Goal: Obtain resource: Obtain resource

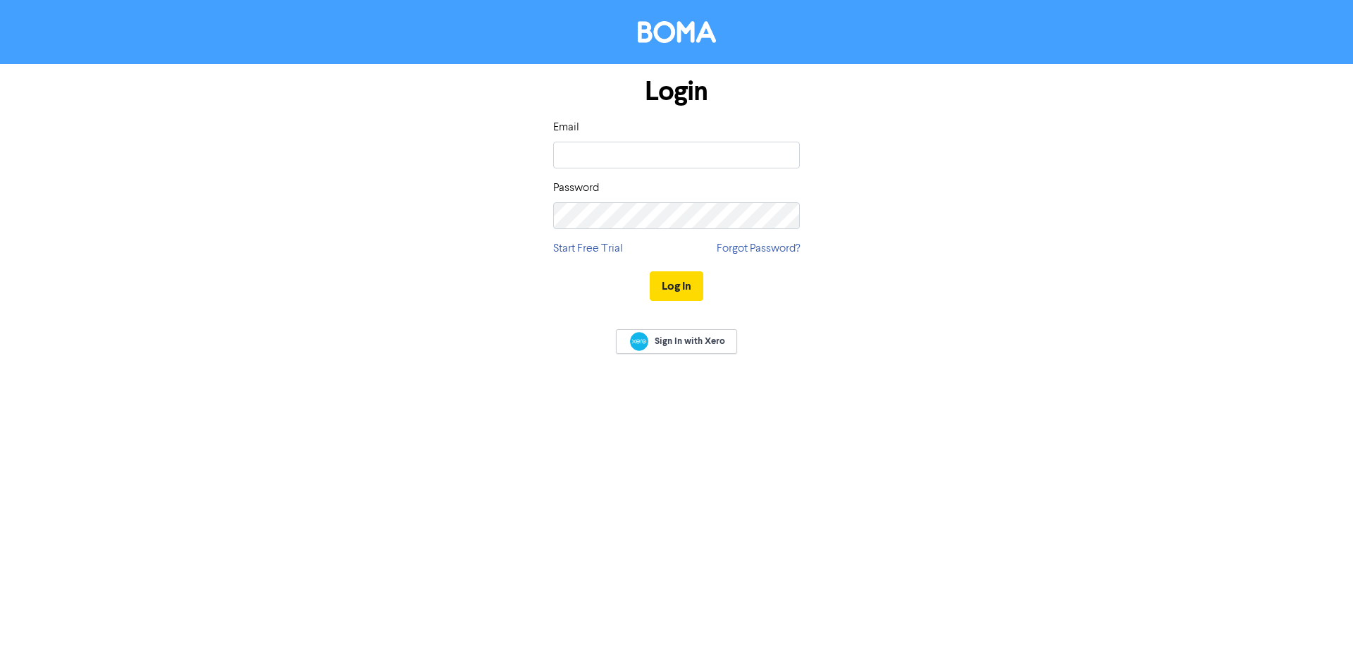
click at [729, 138] on div "Email" at bounding box center [676, 143] width 247 height 49
click at [728, 167] on input "email" at bounding box center [676, 155] width 247 height 27
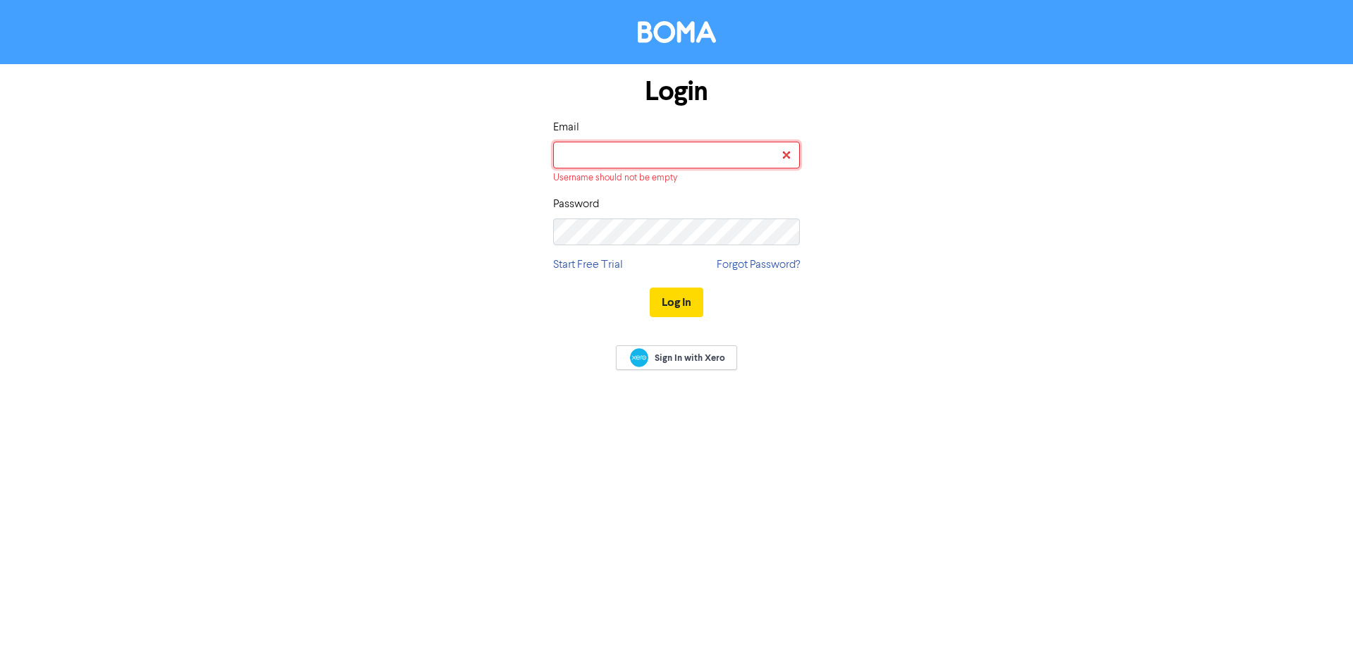
type input "kate@epplett.co.nz"
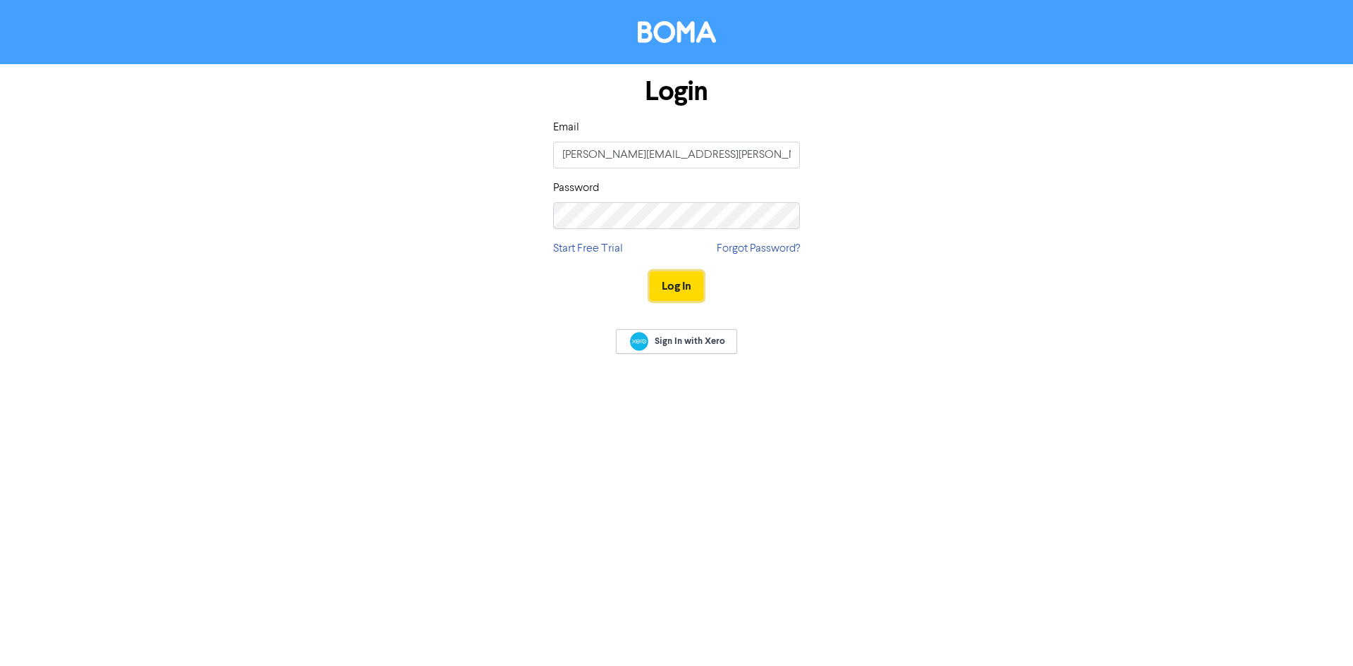
click at [667, 292] on button "Log In" at bounding box center [677, 286] width 54 height 30
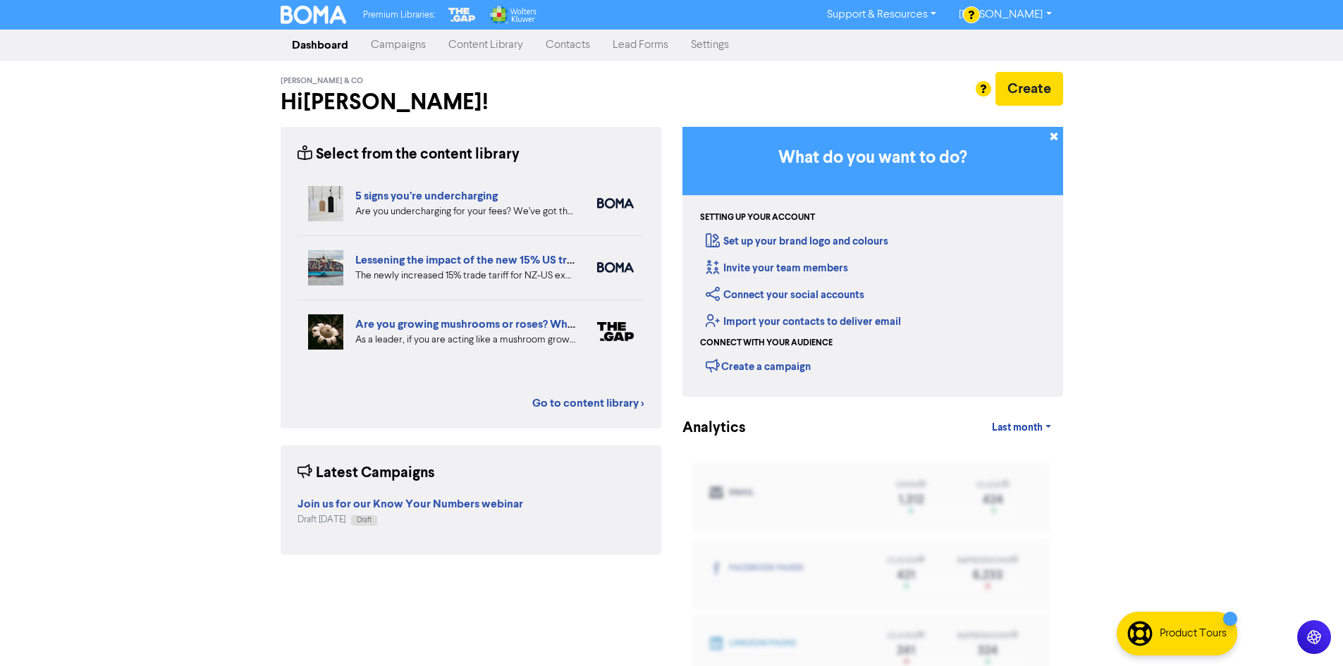
click at [176, 232] on div "Premium Libraries: Support & Resources Video Tutorials FAQ & Guides Marketing E…" at bounding box center [671, 333] width 1343 height 666
click at [456, 68] on div "Epplett & Co Hi Kate ! Create" at bounding box center [672, 94] width 782 height 66
click at [477, 51] on link "Content Library" at bounding box center [485, 45] width 97 height 28
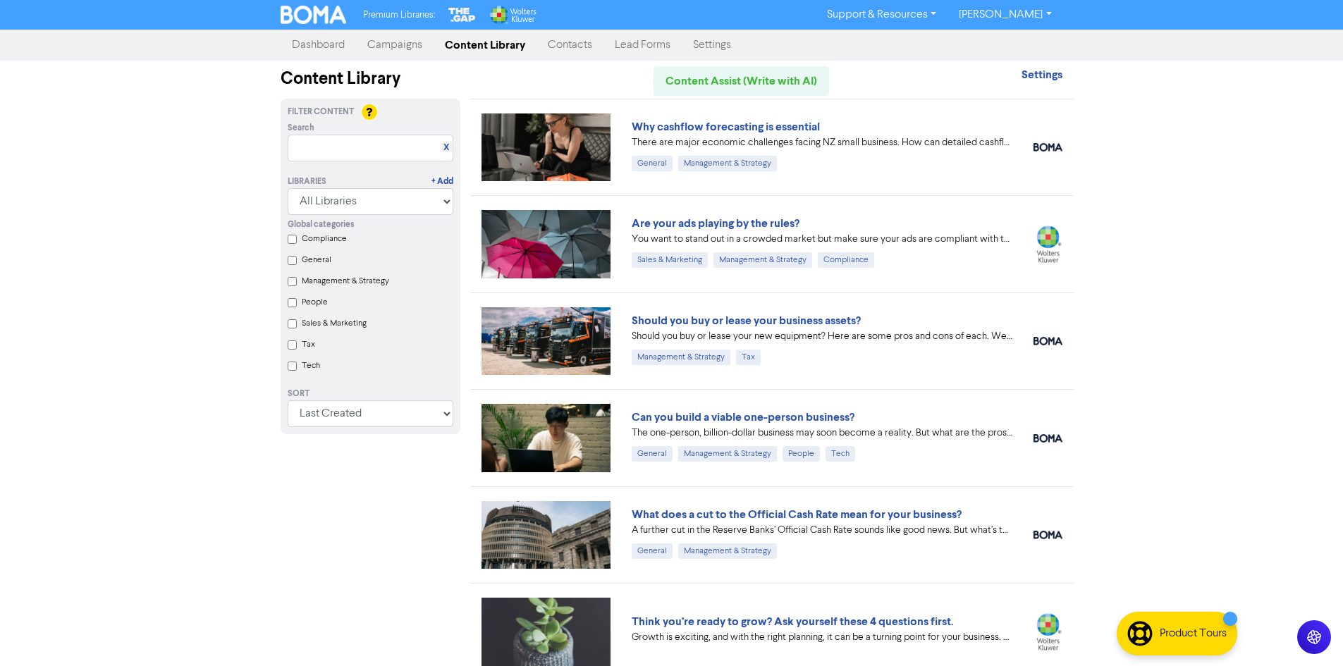
click at [1144, 187] on div "Premium Libraries: Support & Resources Video Tutorials FAQ & Guides Marketing E…" at bounding box center [671, 333] width 1343 height 666
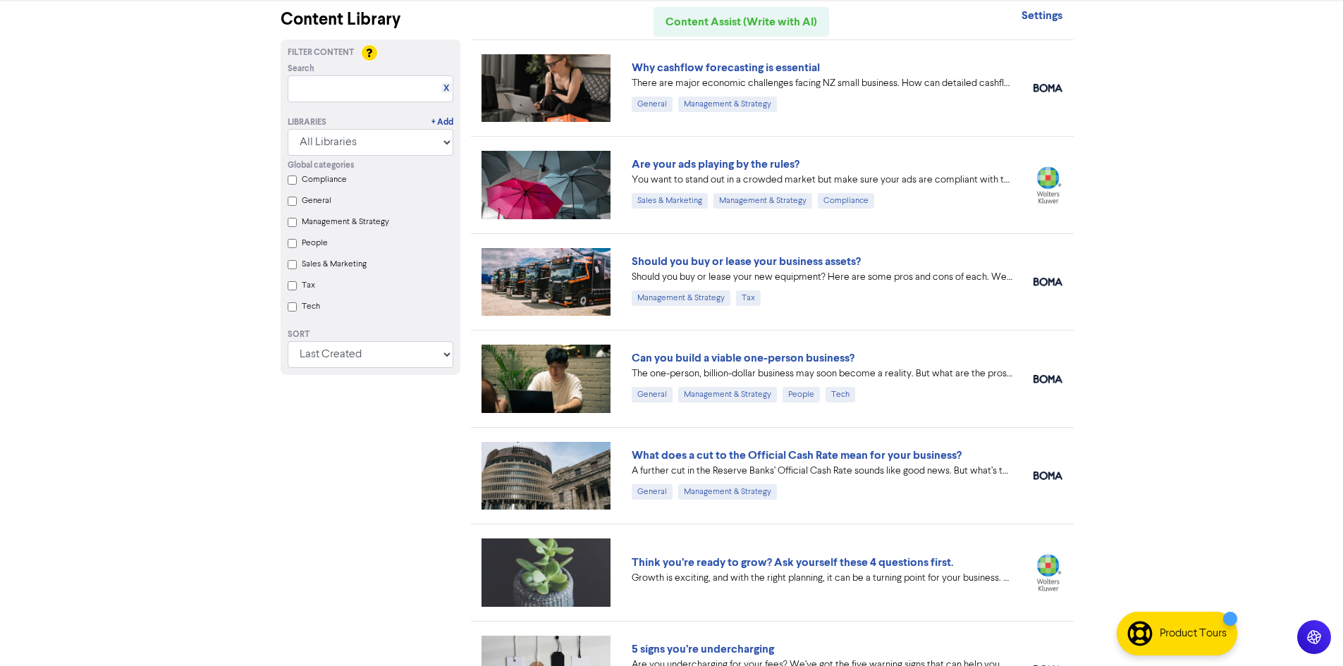
drag, startPoint x: 1143, startPoint y: 187, endPoint x: 1139, endPoint y: 203, distance: 16.8
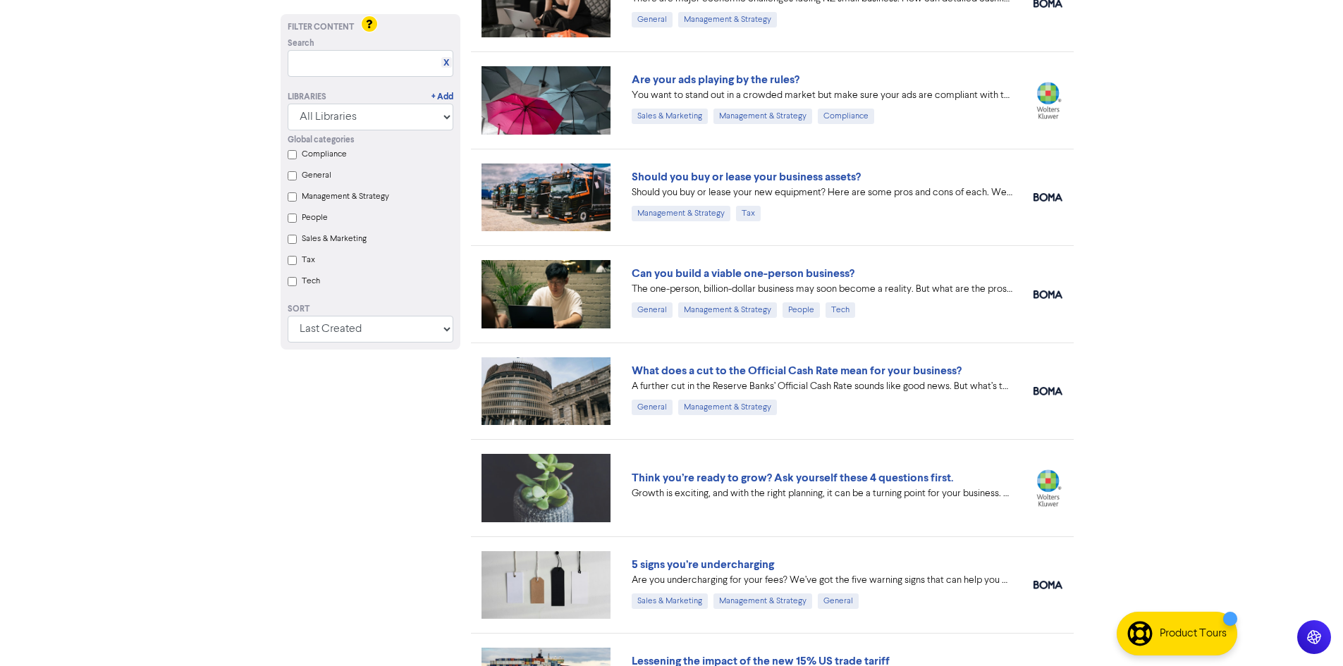
scroll to position [153, 0]
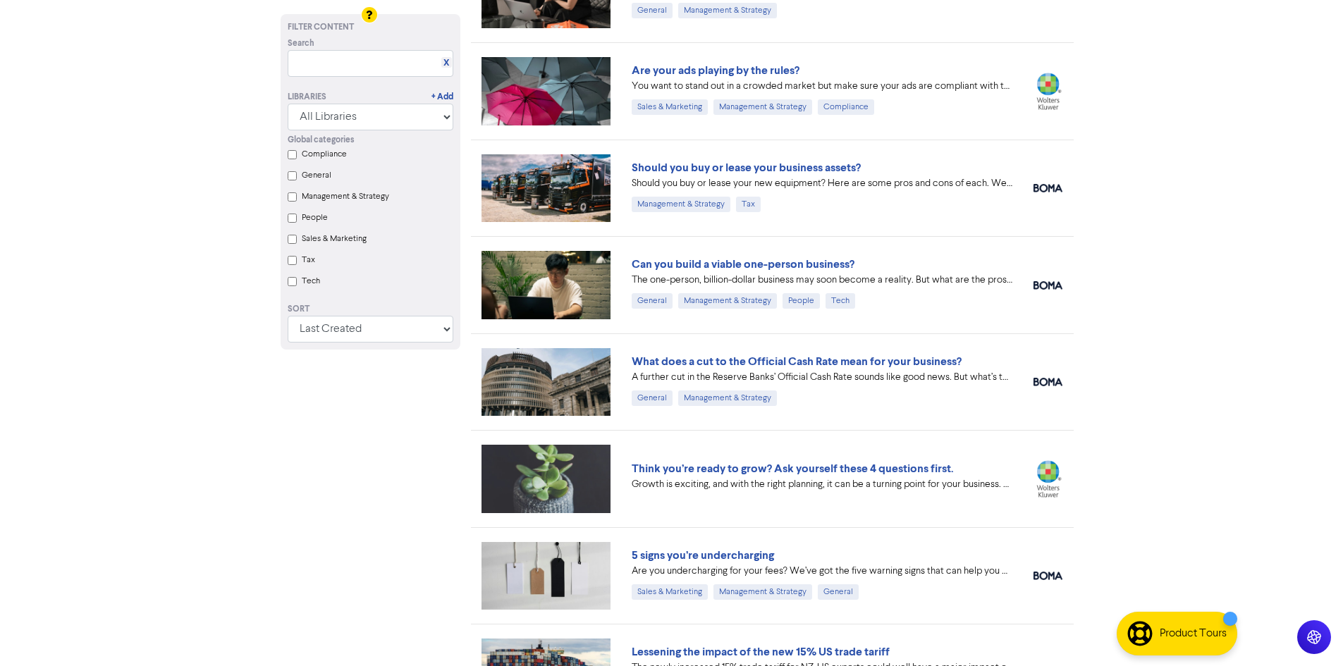
drag, startPoint x: 1182, startPoint y: 257, endPoint x: 1190, endPoint y: 282, distance: 26.5
click at [1185, 278] on div "Premium Libraries: Support & Resources Video Tutorials FAQ & Guides Marketing E…" at bounding box center [671, 180] width 1343 height 666
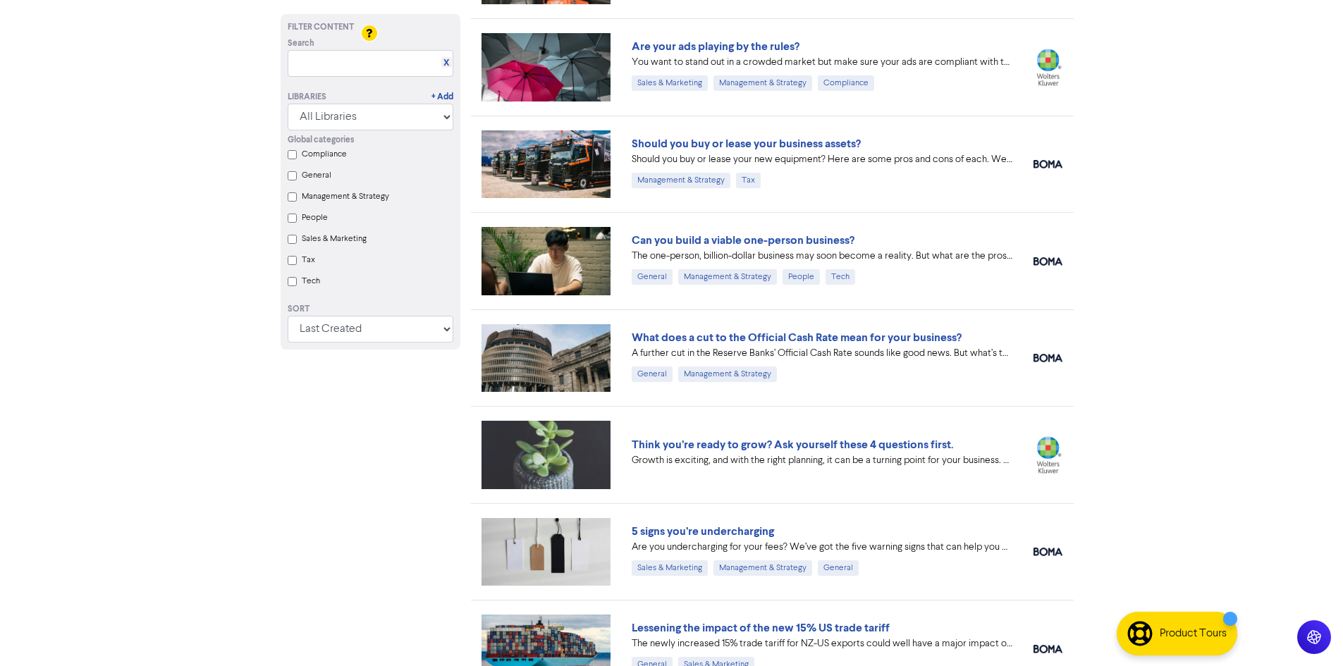
scroll to position [184, 0]
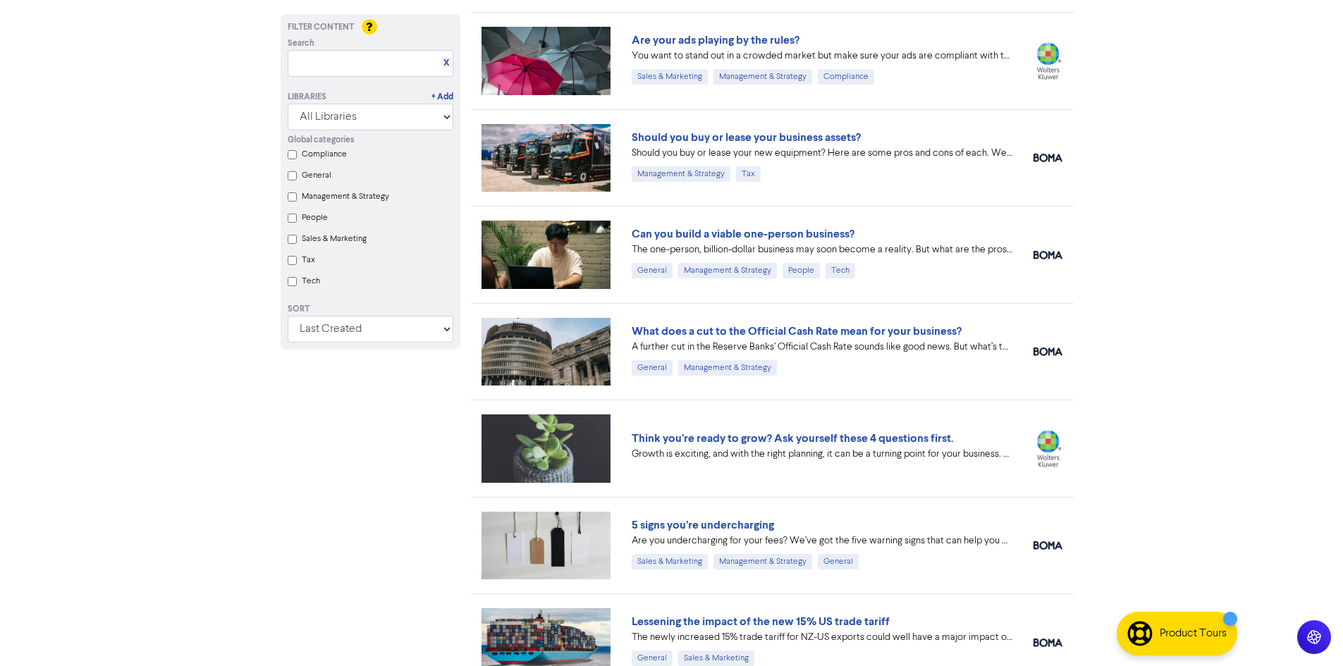
drag, startPoint x: 1168, startPoint y: 275, endPoint x: 1157, endPoint y: 296, distance: 23.6
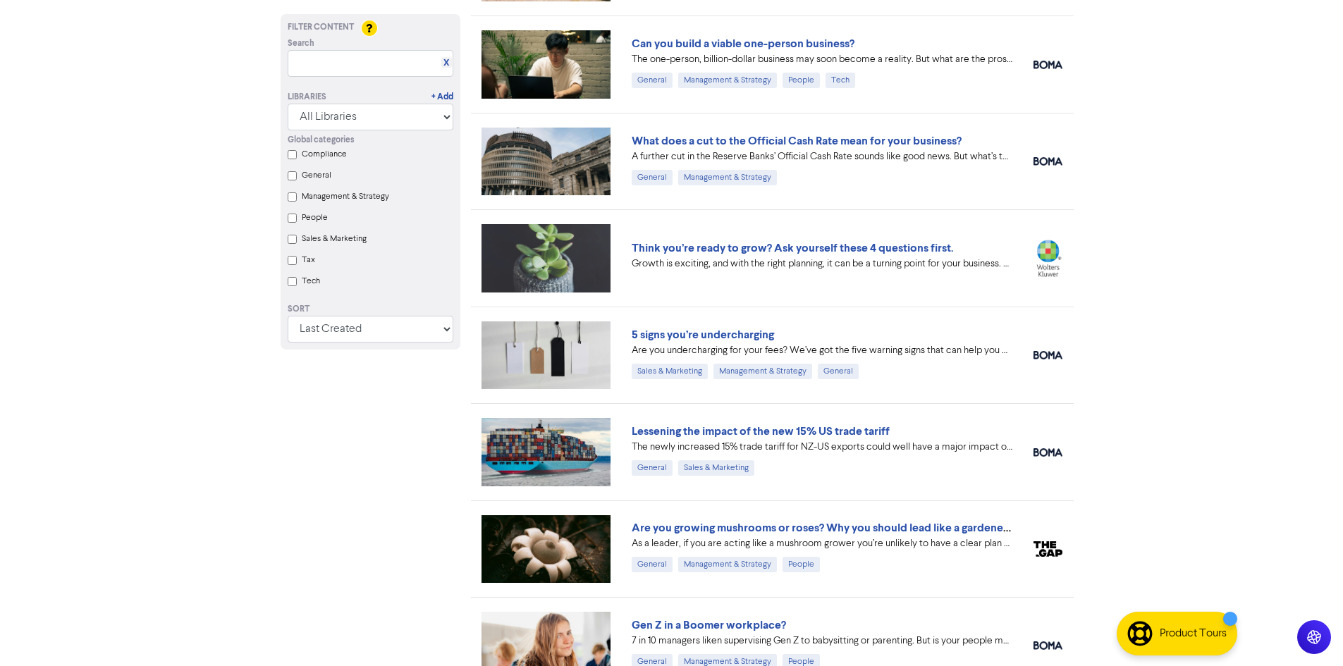
scroll to position [377, 0]
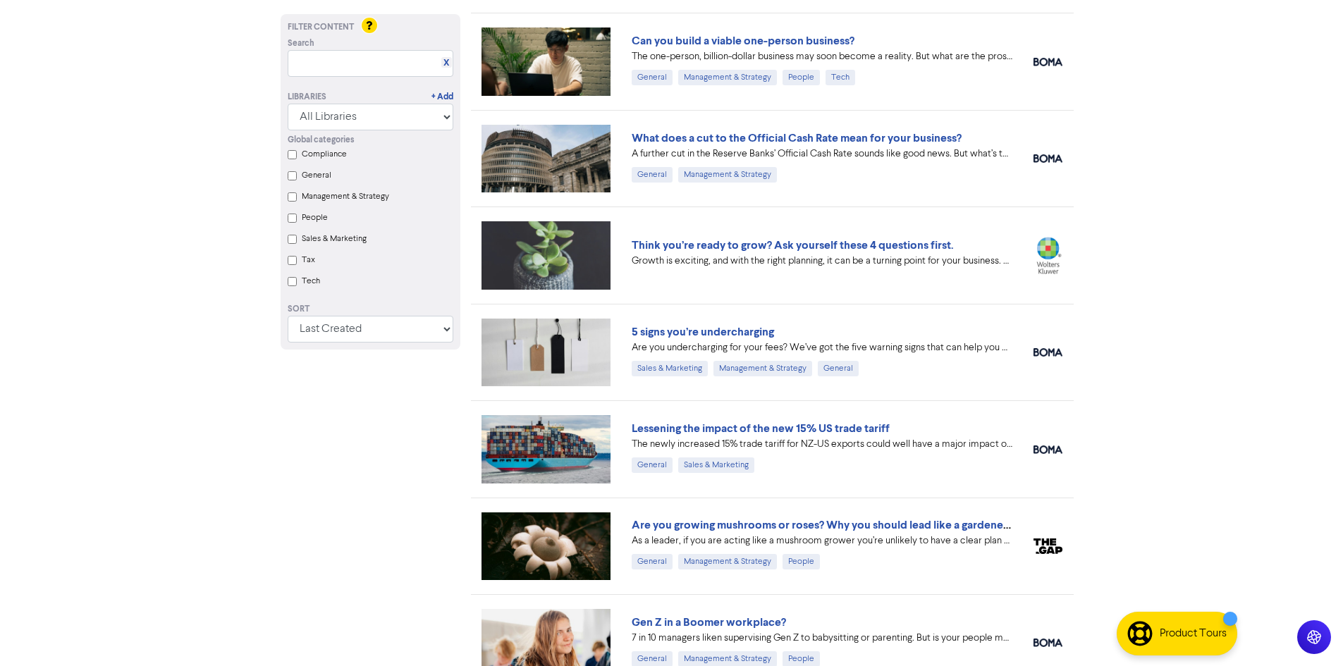
drag, startPoint x: 326, startPoint y: 426, endPoint x: 326, endPoint y: 443, distance: 16.9
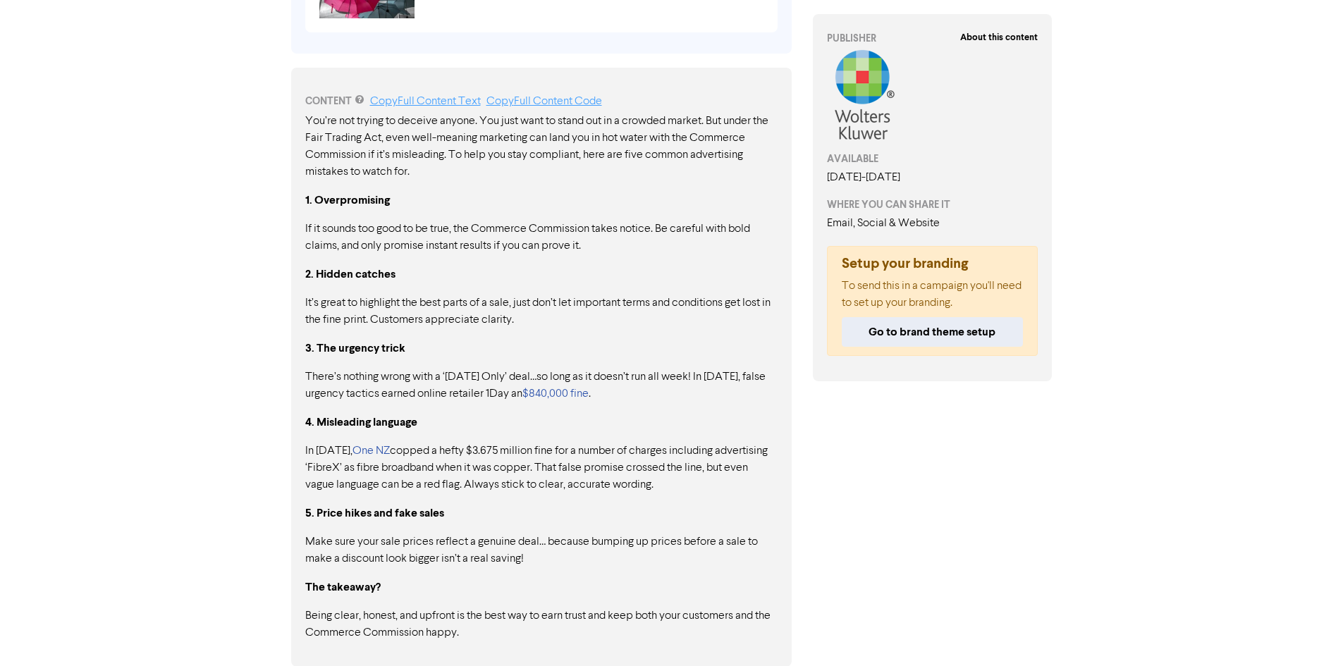
scroll to position [664, 0]
drag, startPoint x: 250, startPoint y: 346, endPoint x: 281, endPoint y: 419, distance: 78.9
drag, startPoint x: 570, startPoint y: 386, endPoint x: 326, endPoint y: 364, distance: 245.6
click at [326, 364] on div "You’re not trying to deceive anyone. You just want to stand out in a crowded ma…" at bounding box center [541, 376] width 472 height 529
drag, startPoint x: 321, startPoint y: 375, endPoint x: 632, endPoint y: 418, distance: 313.8
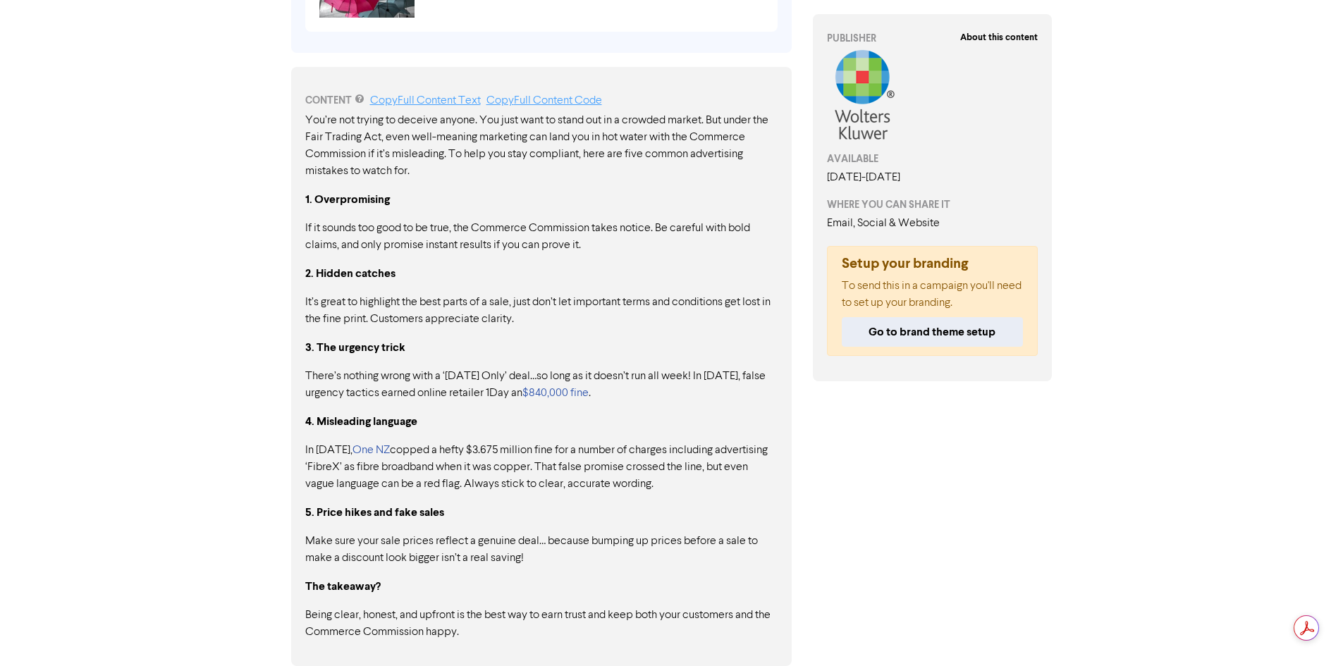
click at [632, 418] on div "You’re not trying to deceive anyone. You just want to stand out in a crowded ma…" at bounding box center [541, 376] width 472 height 529
drag, startPoint x: 488, startPoint y: 392, endPoint x: 498, endPoint y: 395, distance: 11.1
click at [498, 395] on p "There’s nothing wrong with a ‘Today Only’ deal…so long as it doesn’t run all we…" at bounding box center [541, 385] width 472 height 34
click at [303, 395] on div "CONTENT Copy Full Content Text Copy Full Content Code You’re not trying to dece…" at bounding box center [541, 366] width 500 height 599
click at [277, 293] on div "<< Back to Content Library Are your ads playing by the rules? INTRO CONTENT Cop…" at bounding box center [672, 16] width 804 height 1300
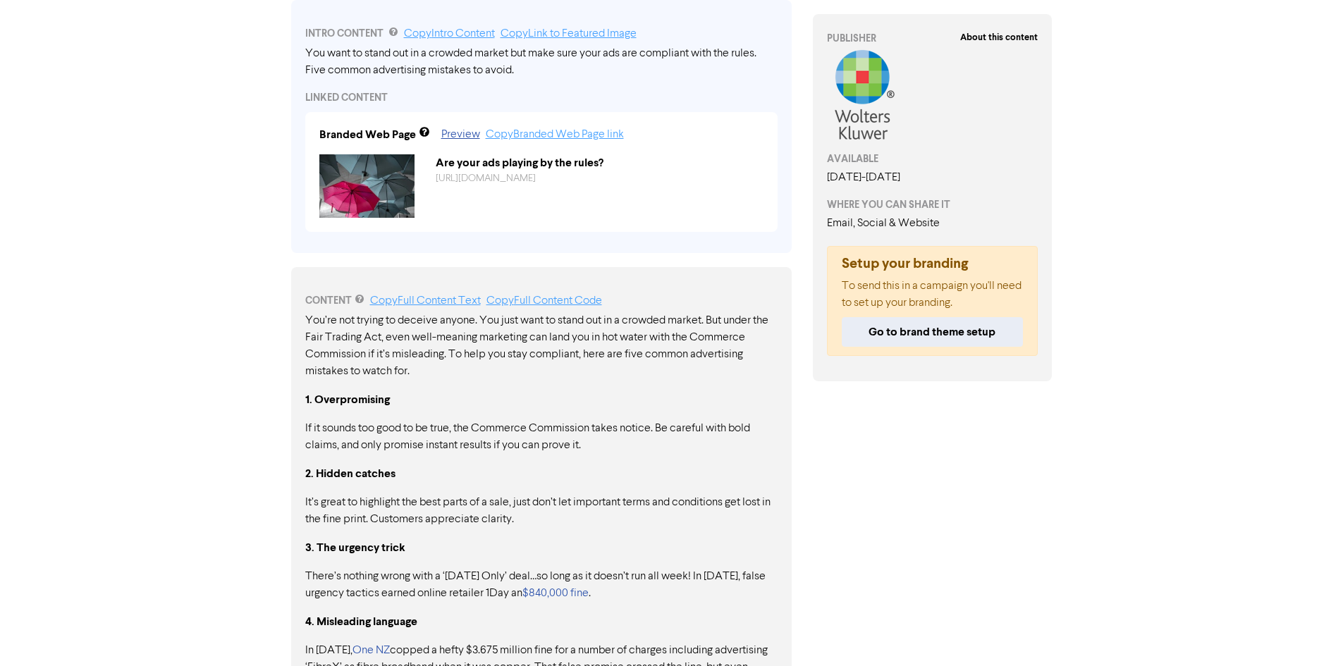
scroll to position [0, 0]
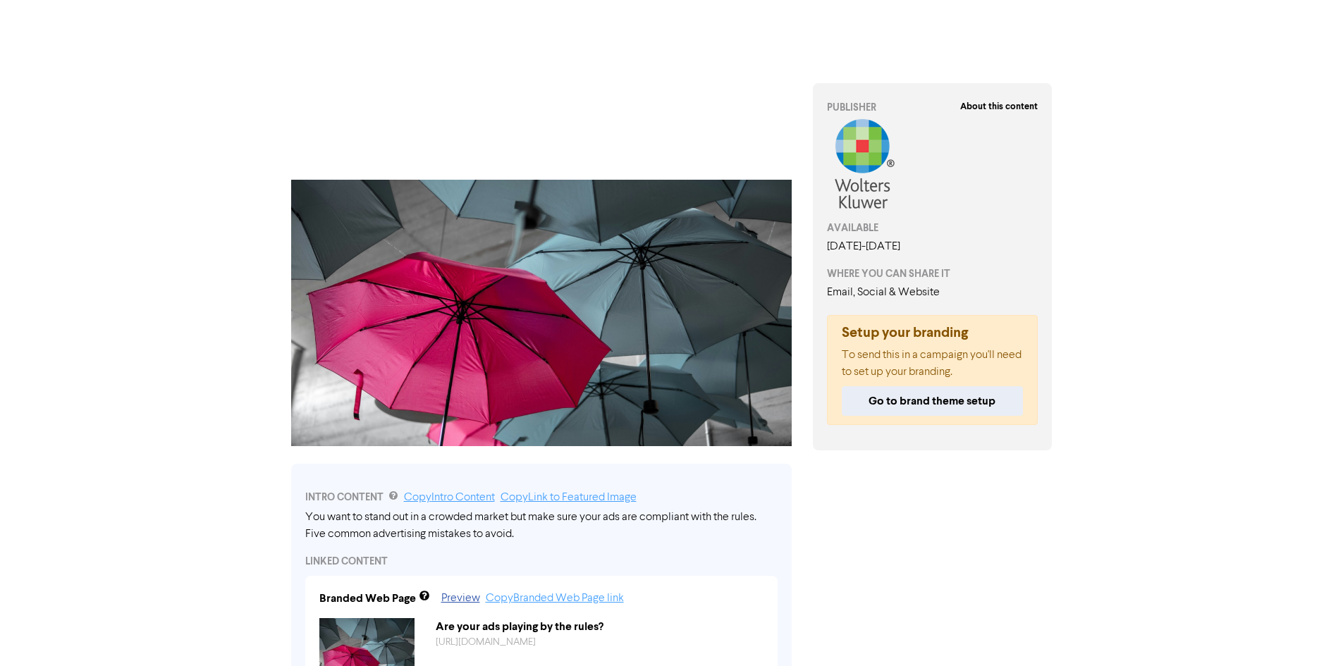
drag, startPoint x: 254, startPoint y: 445, endPoint x: 279, endPoint y: 271, distance: 175.8
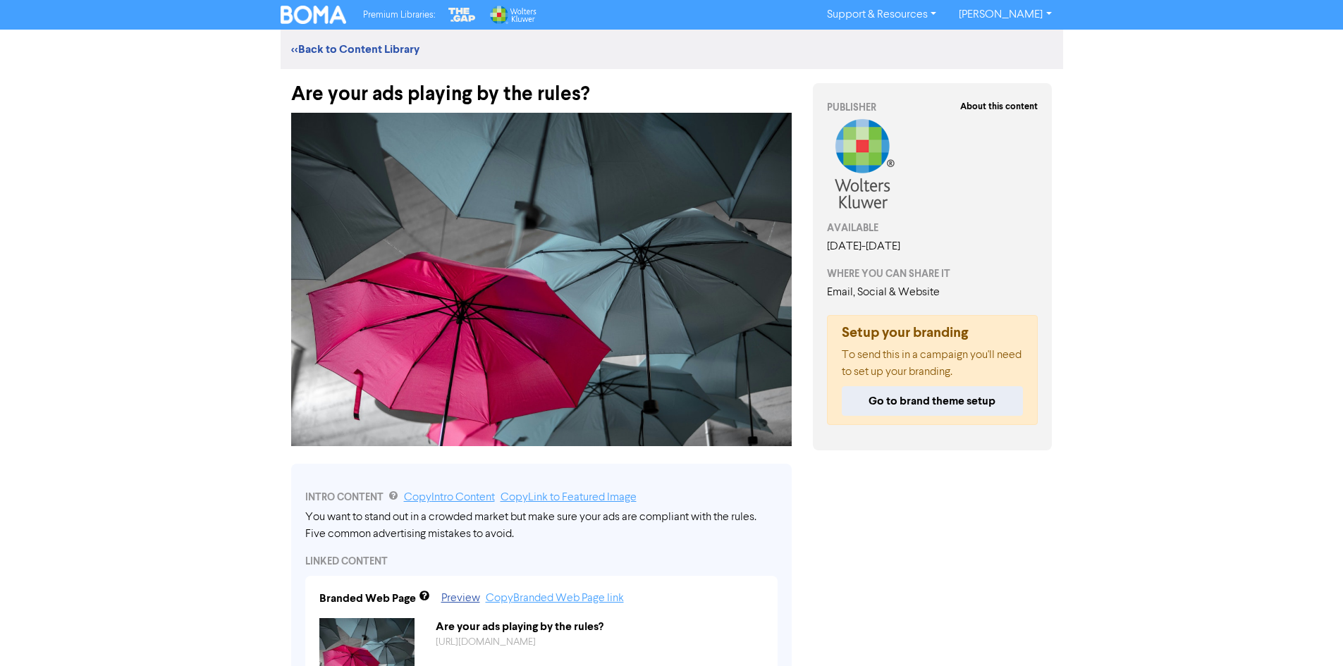
drag, startPoint x: 250, startPoint y: 429, endPoint x: 235, endPoint y: 219, distance: 210.5
drag, startPoint x: 299, startPoint y: 90, endPoint x: 756, endPoint y: 81, distance: 457.5
click at [756, 81] on div "Are your ads playing by the rules?" at bounding box center [542, 87] width 522 height 37
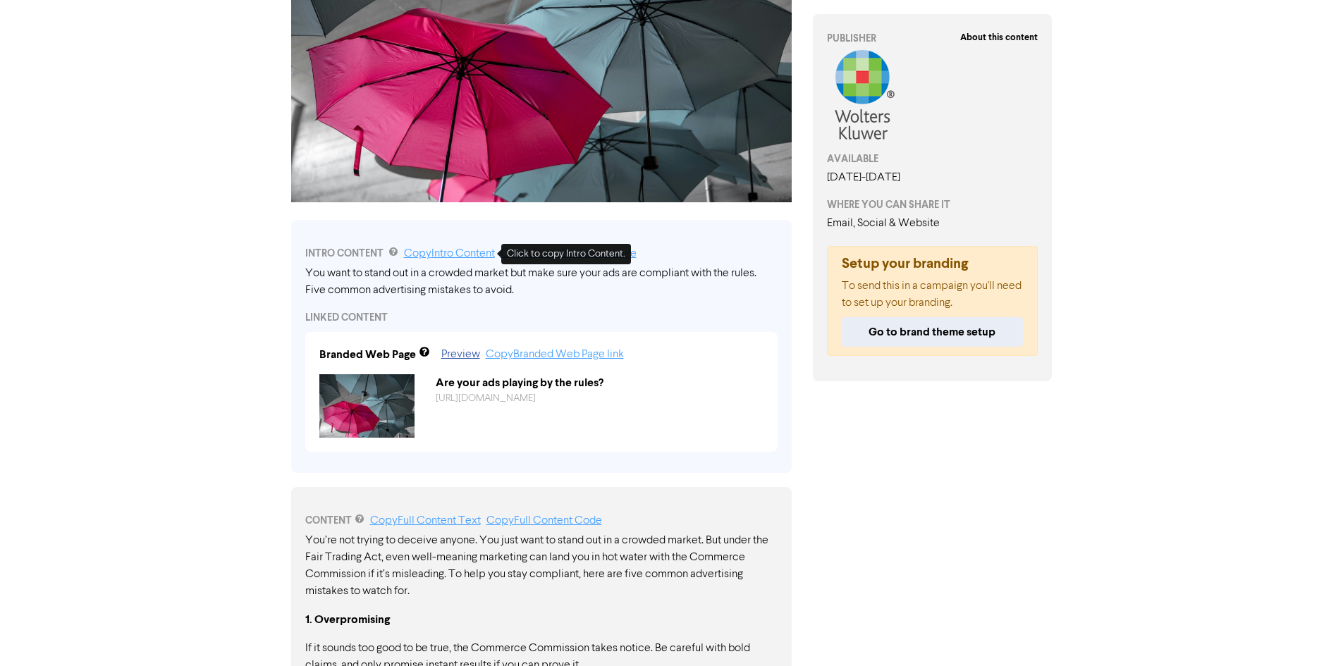
scroll to position [352, 0]
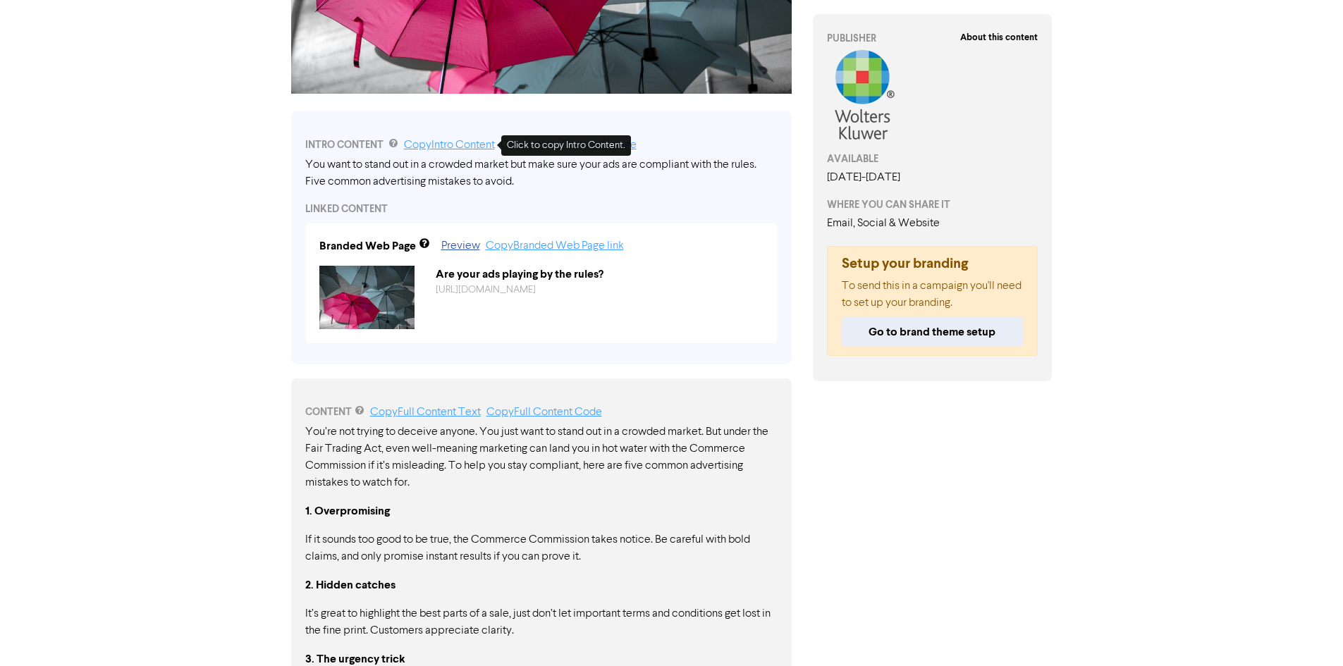
click at [446, 150] on link "Copy Intro Content" at bounding box center [449, 145] width 91 height 11
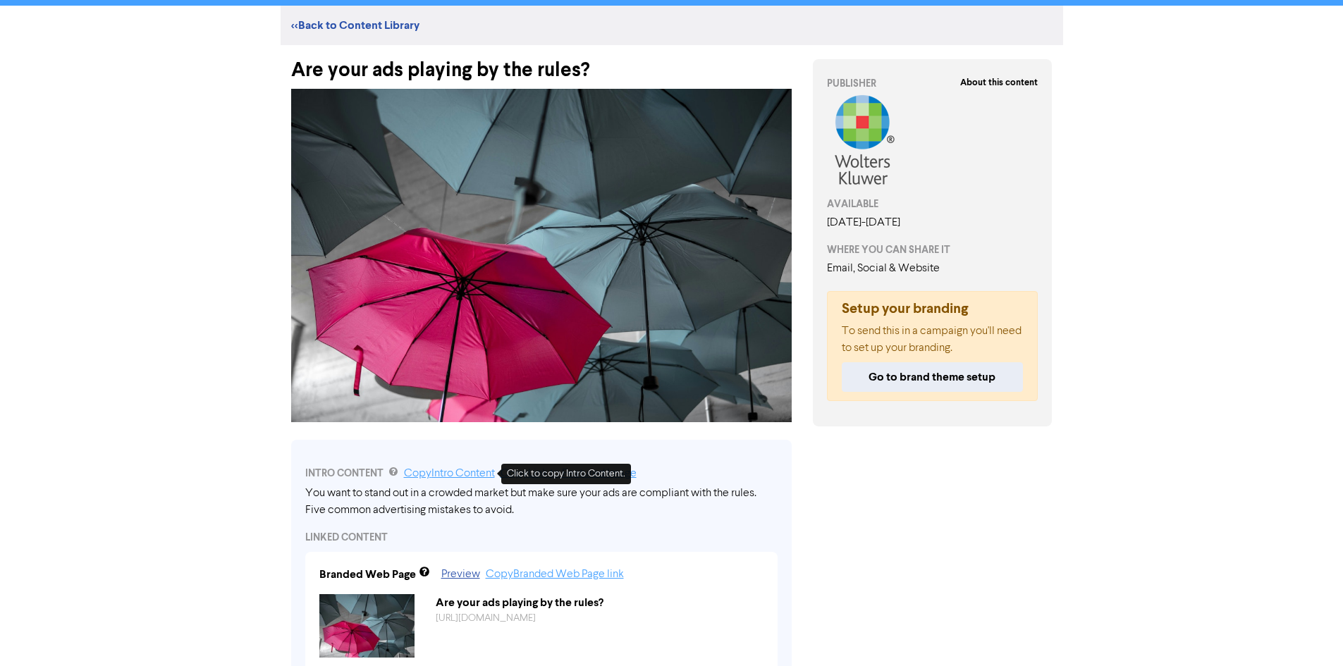
scroll to position [0, 0]
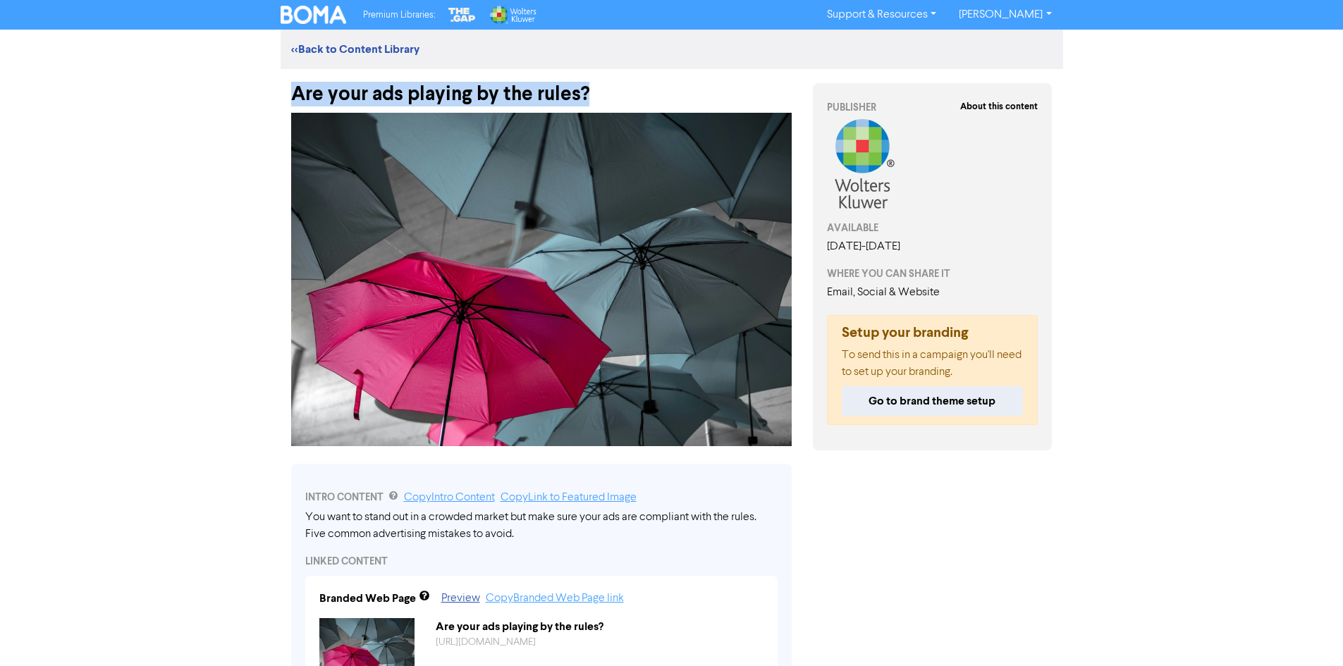
drag, startPoint x: 604, startPoint y: 92, endPoint x: 253, endPoint y: 104, distance: 351.2
click at [253, 104] on div "Premium Libraries: Support & Resources Video Tutorials FAQ & Guides Marketing E…" at bounding box center [671, 333] width 1343 height 666
copy div "Are your ads playing by the rules?"
click at [644, 75] on div "Are your ads playing by the rules?" at bounding box center [541, 87] width 500 height 37
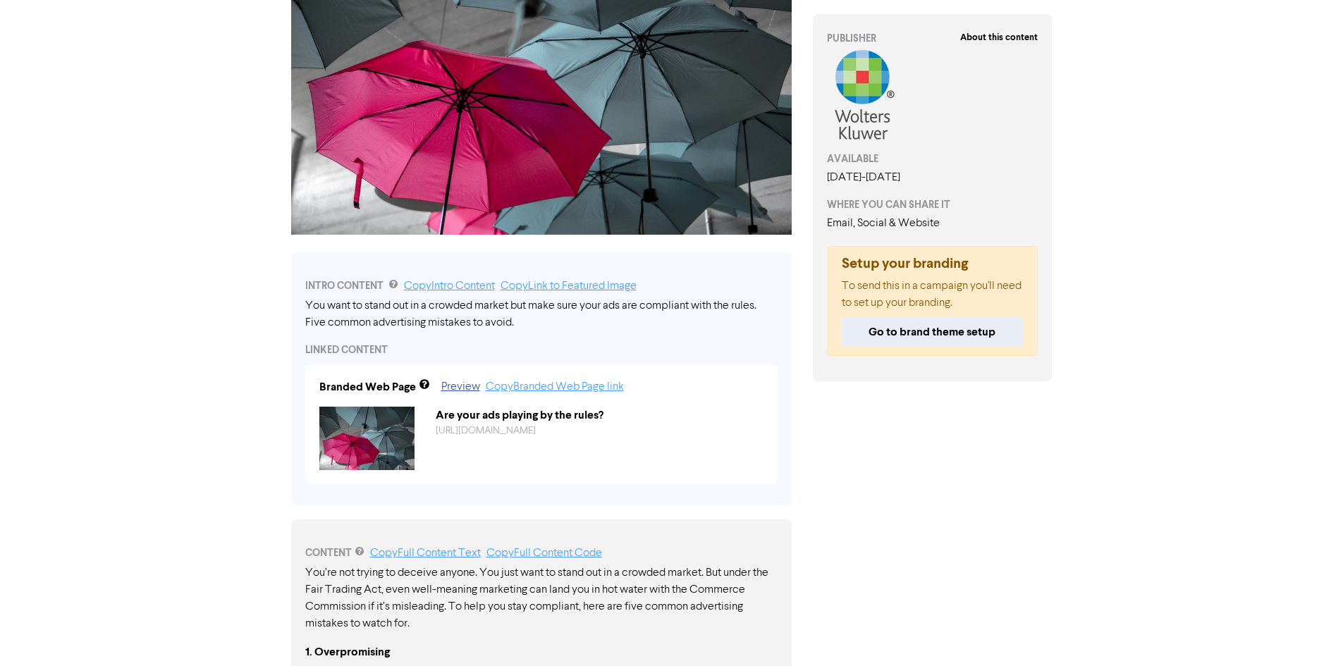
scroll to position [211, 0]
click at [416, 557] on link "Copy Full Content Text" at bounding box center [425, 553] width 111 height 11
click at [913, 427] on div "About this content PUBLISHER AVAILABLE August 28th, 2025 - August 27th, 2026 WH…" at bounding box center [932, 488] width 261 height 1261
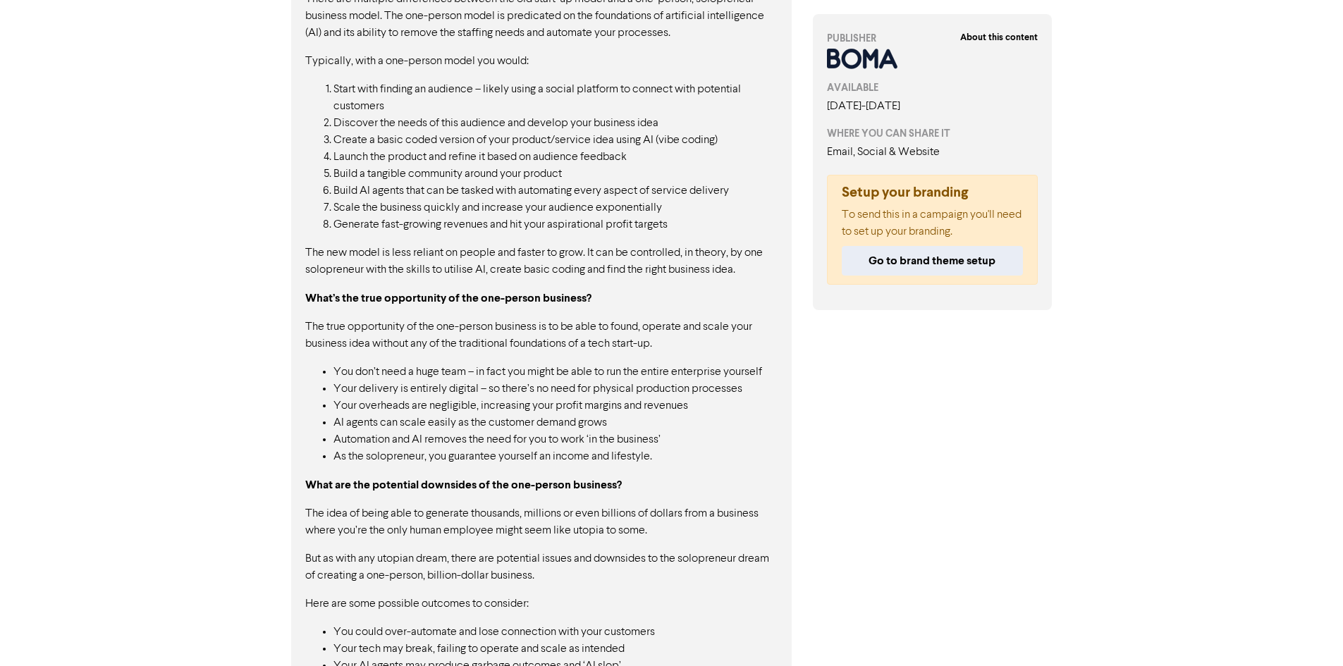
scroll to position [1452, 0]
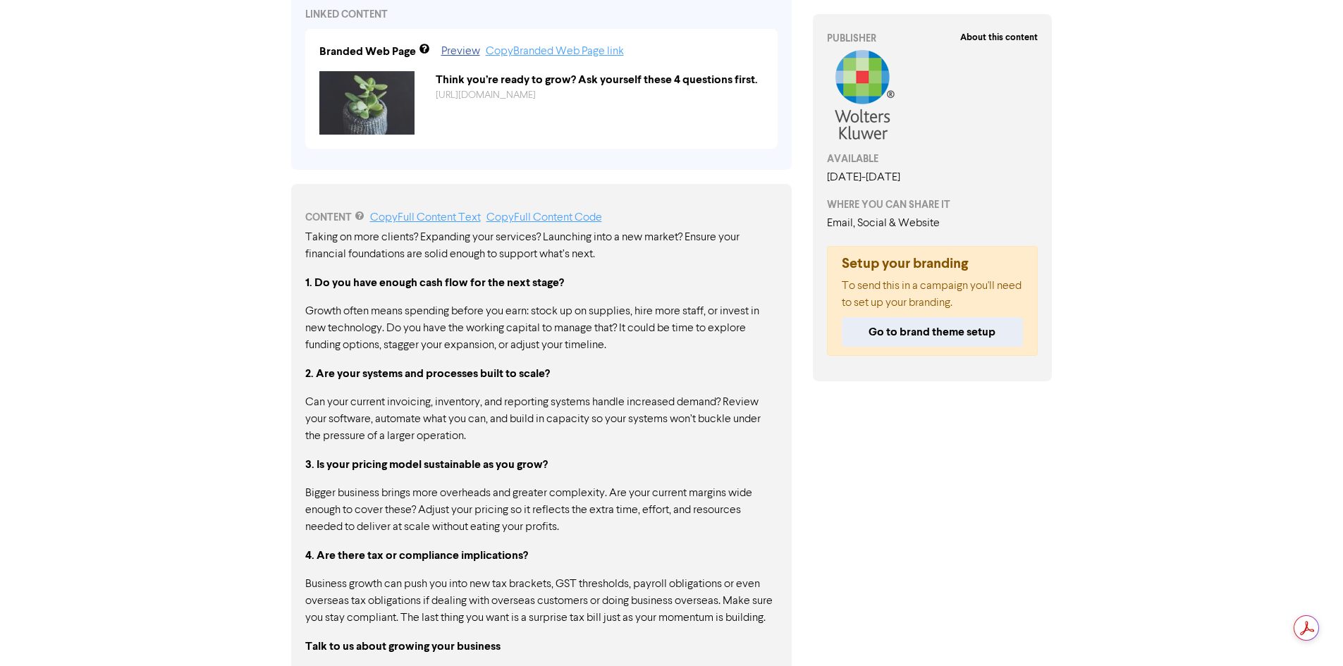
scroll to position [629, 0]
